Goal: Contribute content: Contribute content

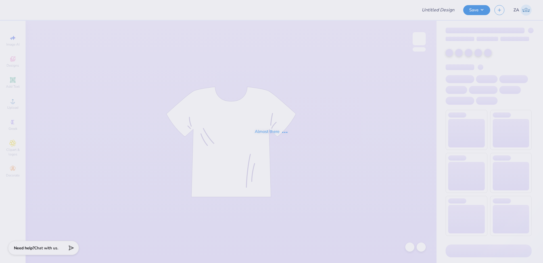
type input "Sets for ZTA"
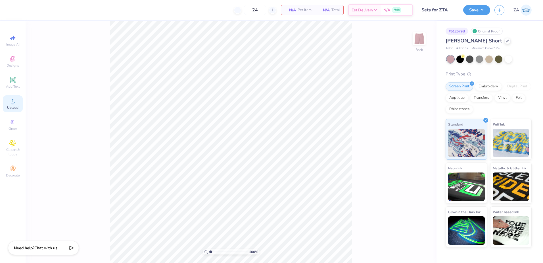
click at [17, 101] on div "Upload" at bounding box center [13, 103] width 20 height 17
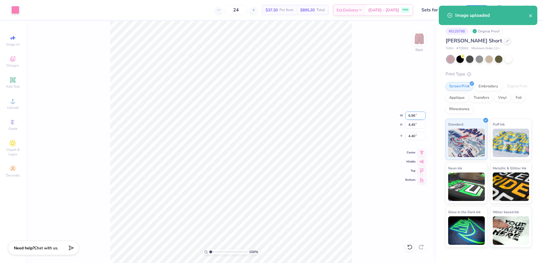
drag, startPoint x: 408, startPoint y: 116, endPoint x: 416, endPoint y: 114, distance: 8.3
click at [416, 114] on input "6.96" at bounding box center [415, 115] width 20 height 8
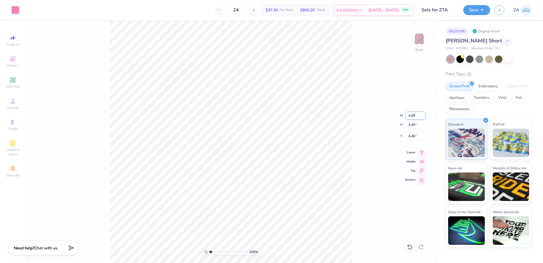
type input "4.00"
type input "2.56"
type input "5.35"
type input "9.46"
click at [363, 198] on div "100 % Back W 4.00 4.00 " H 2.56 2.56 " Y 9.46 9.46 " Center Middle Top Bottom" at bounding box center [231, 142] width 411 height 242
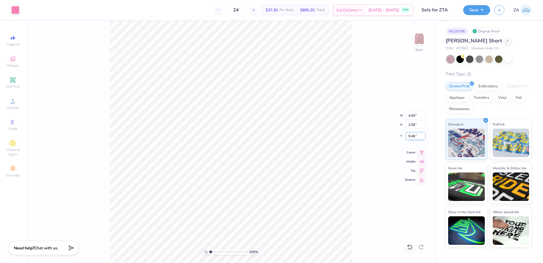
drag, startPoint x: 419, startPoint y: 136, endPoint x: 405, endPoint y: 136, distance: 13.6
click at [405, 136] on input "9.46" at bounding box center [415, 136] width 20 height 8
type input "9.00"
drag, startPoint x: 415, startPoint y: 135, endPoint x: 409, endPoint y: 136, distance: 5.7
click at [409, 136] on input "8.98" at bounding box center [415, 136] width 20 height 8
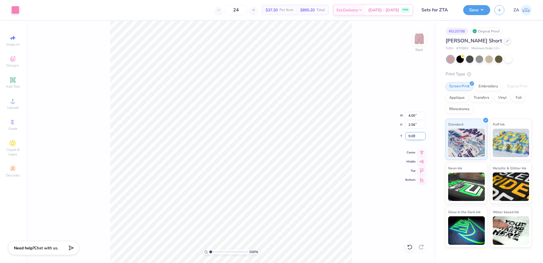
type input "9.00"
click at [413, 125] on input "2.56" at bounding box center [415, 124] width 20 height 8
click at [416, 114] on input "4.00" at bounding box center [415, 115] width 20 height 8
click at [369, 242] on div "100 % Back" at bounding box center [231, 142] width 411 height 242
click at [17, 4] on div "Art colors" at bounding box center [9, 10] width 19 height 20
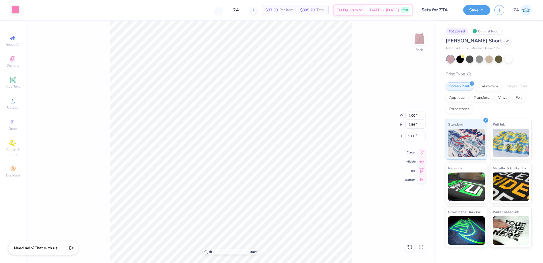
click at [17, 7] on div at bounding box center [15, 9] width 8 height 8
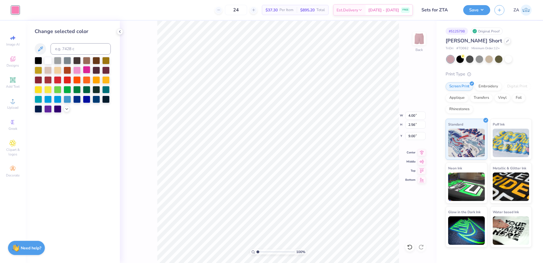
click at [86, 72] on div at bounding box center [86, 69] width 7 height 7
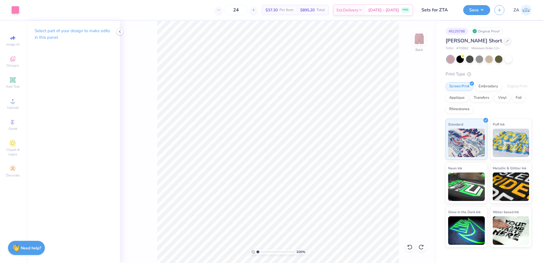
click at [405, 241] on div "100 % Back" at bounding box center [278, 142] width 317 height 242
click at [478, 12] on button "Save" at bounding box center [476, 9] width 27 height 10
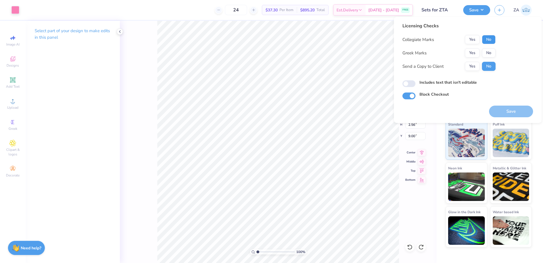
click at [489, 37] on button "No" at bounding box center [489, 39] width 14 height 9
click at [489, 51] on button "No" at bounding box center [489, 52] width 14 height 9
click at [507, 104] on div "Save" at bounding box center [511, 108] width 44 height 18
click at [508, 107] on button "Save" at bounding box center [511, 111] width 44 height 12
